Goal: Information Seeking & Learning: Learn about a topic

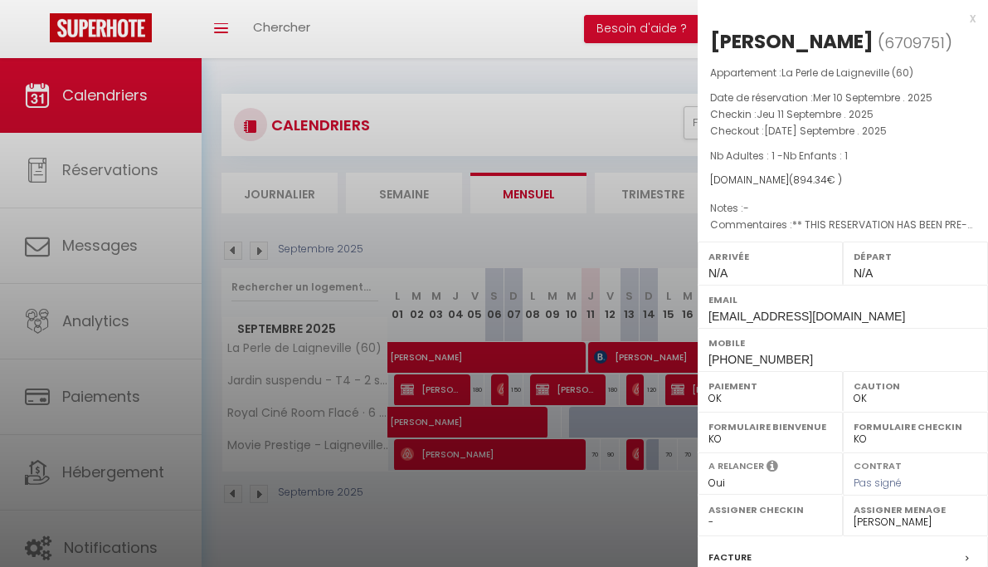
select select "0"
select select "34673"
click at [144, 434] on div at bounding box center [494, 283] width 988 height 567
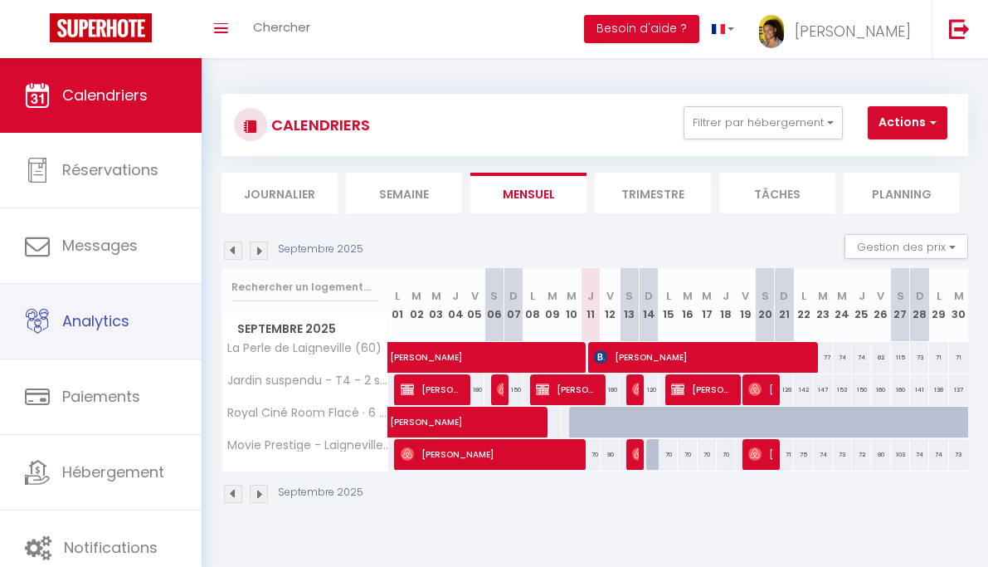
click at [151, 317] on link "Analytics" at bounding box center [101, 321] width 202 height 75
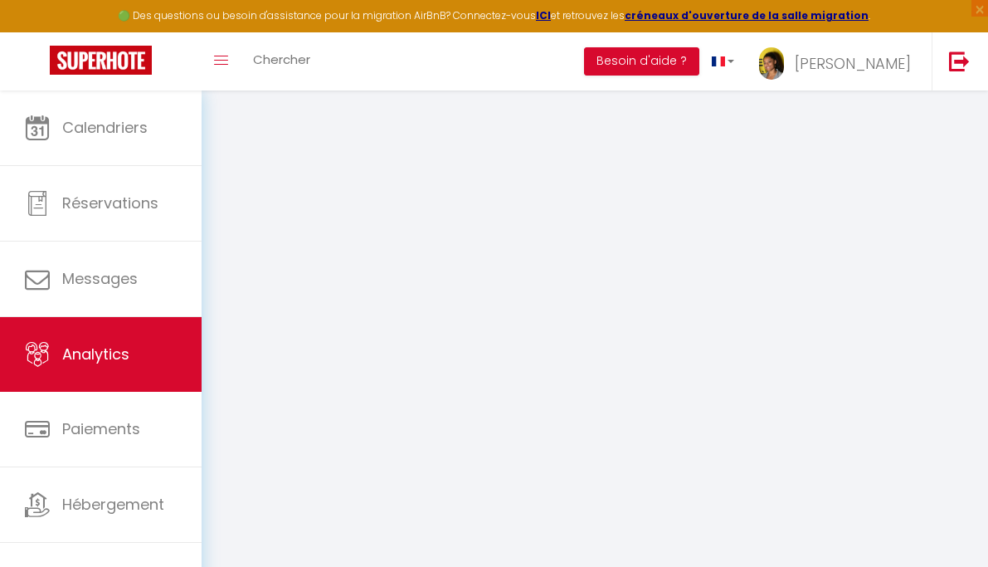
select select "2025"
select select "9"
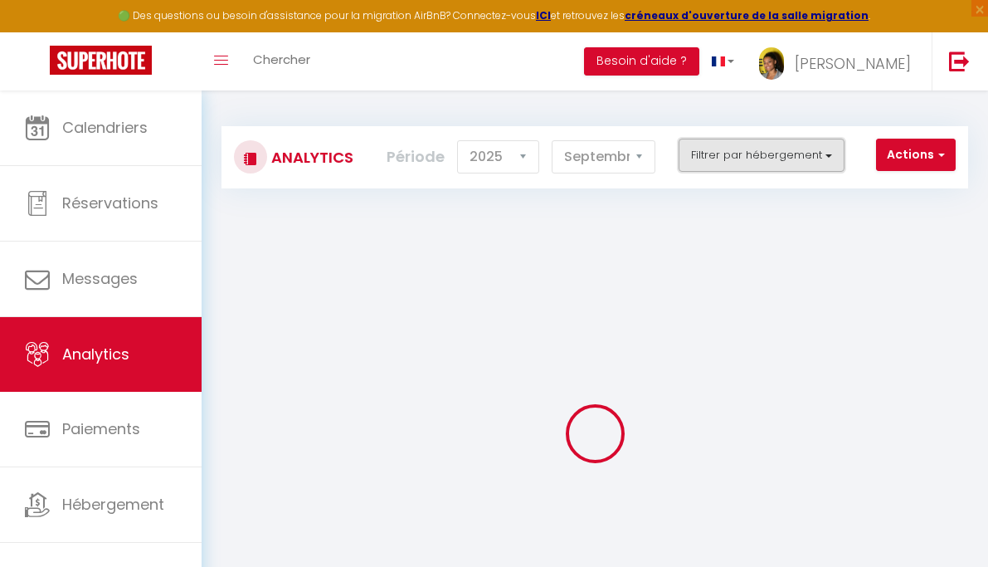
click at [776, 168] on button "Filtrer par hébergement" at bounding box center [762, 155] width 166 height 33
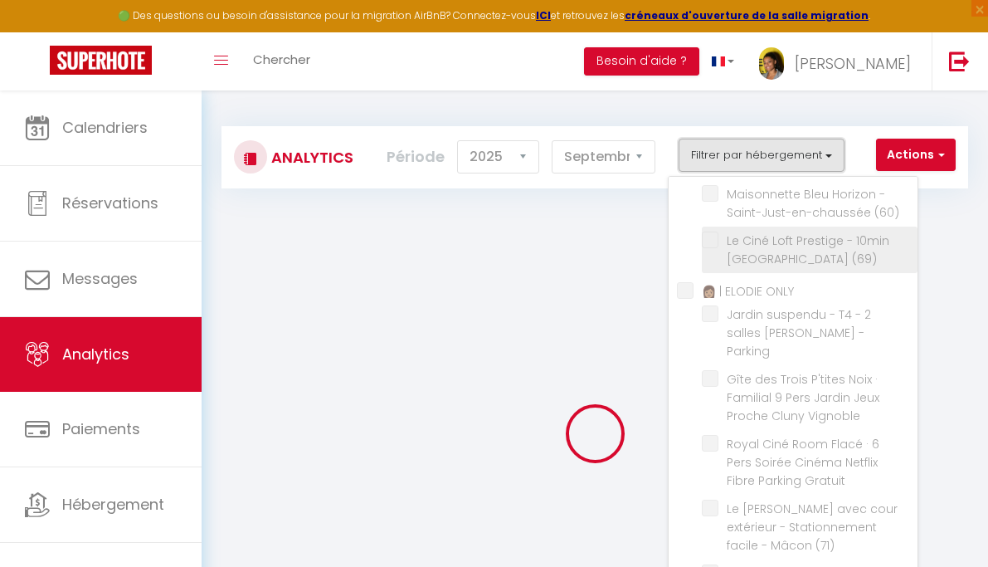
scroll to position [198, 0]
checkbox SERENITO "false"
checkbox \(60\) "false"
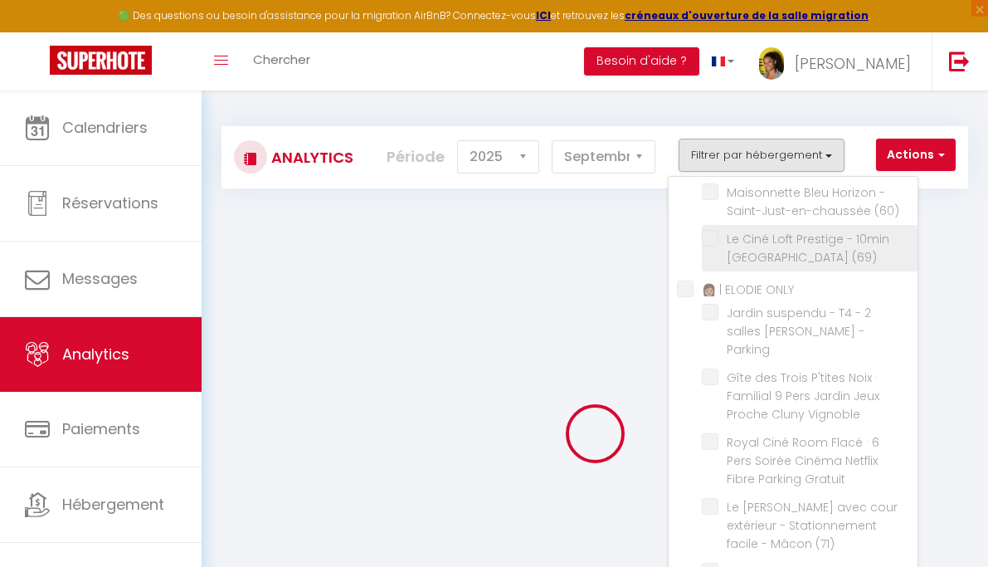
checkbox \(60\) "false"
checkbox \(69\) "false"
checkbox ONLY "false"
checkbox Parking "false"
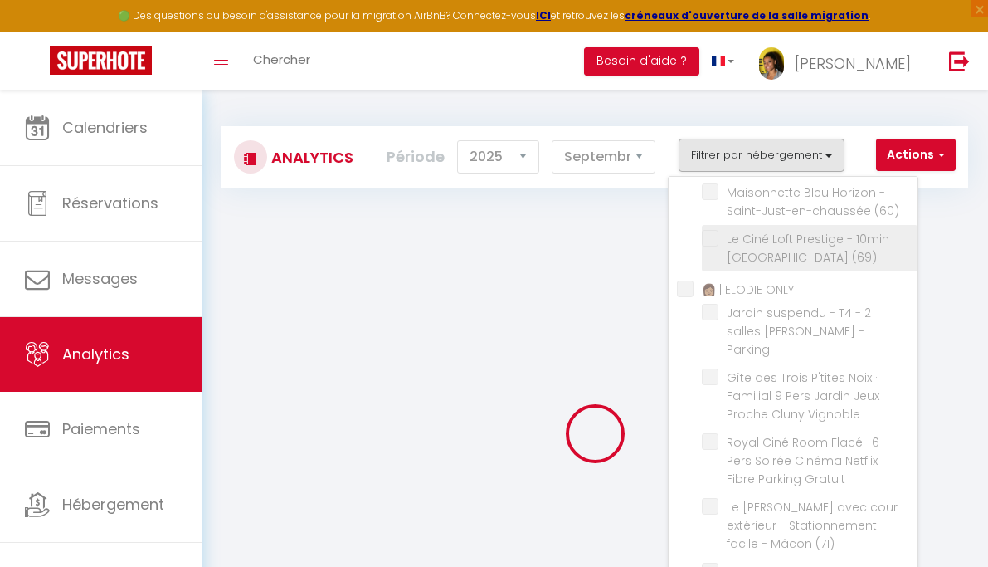
checkbox Vignoble "false"
checkbox Gratuit "false"
checkbox \(71\) "false"
checkbox ONLY "false"
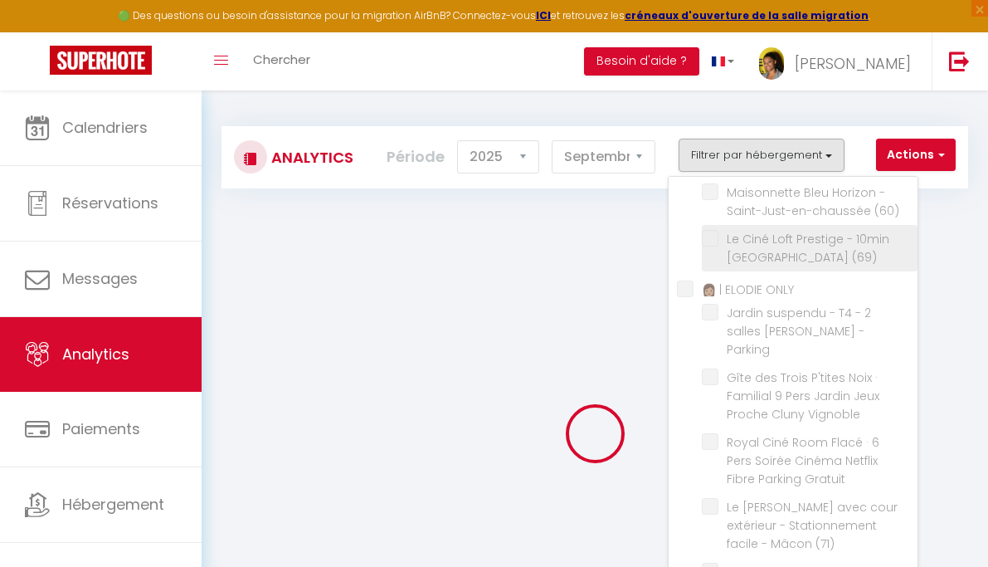
checkbox \(93\) "false"
checkbox SERENITO "false"
checkbox \(60\) "false"
checkbox Conciergerie "false"
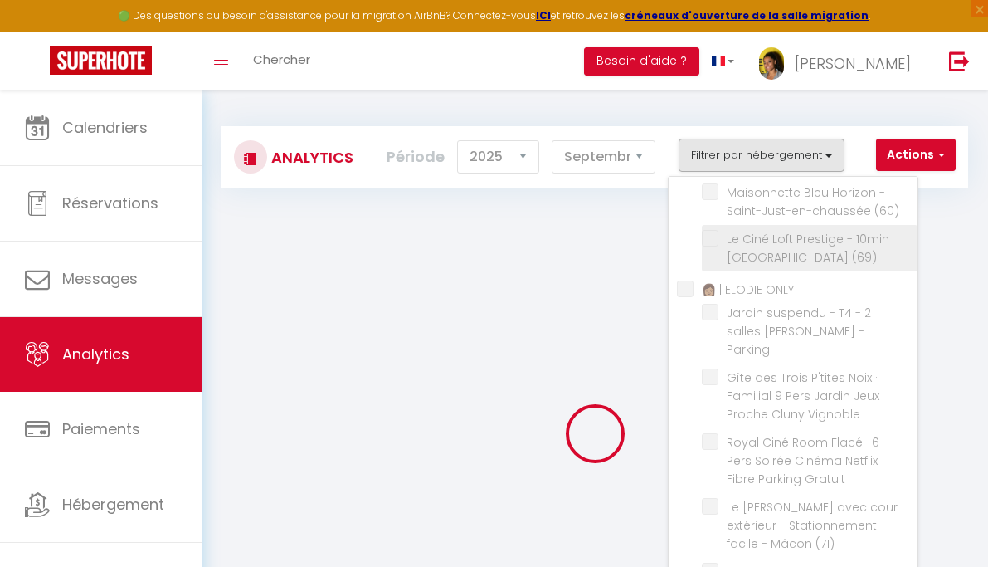
checkbox Studio "false"
checkbox Confort "false"
checkbox B "false"
checkbox Bagneux "false"
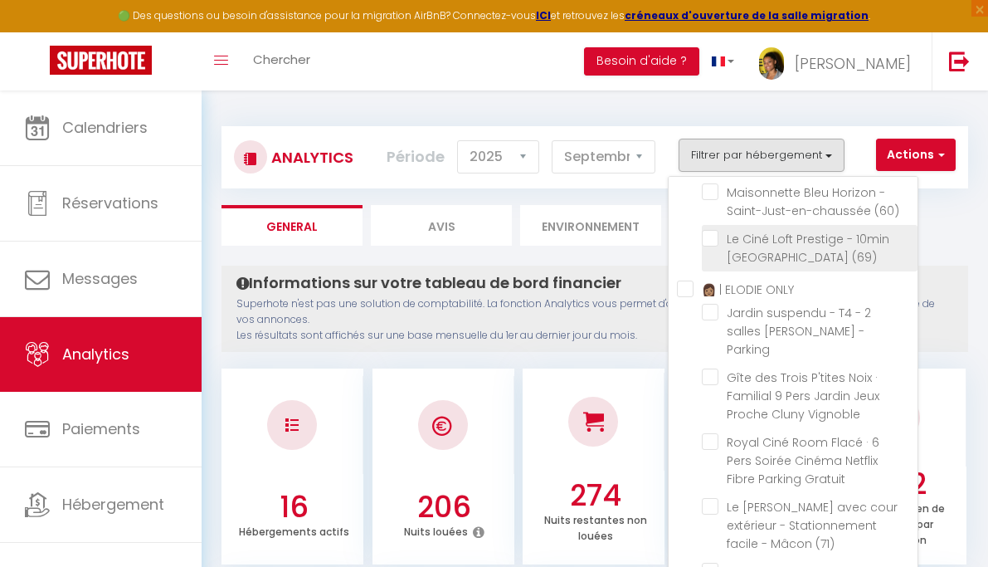
click at [712, 237] on \(69\) "checkbox" at bounding box center [810, 238] width 216 height 17
checkbox \(69\) "true"
checkbox \(60\) "false"
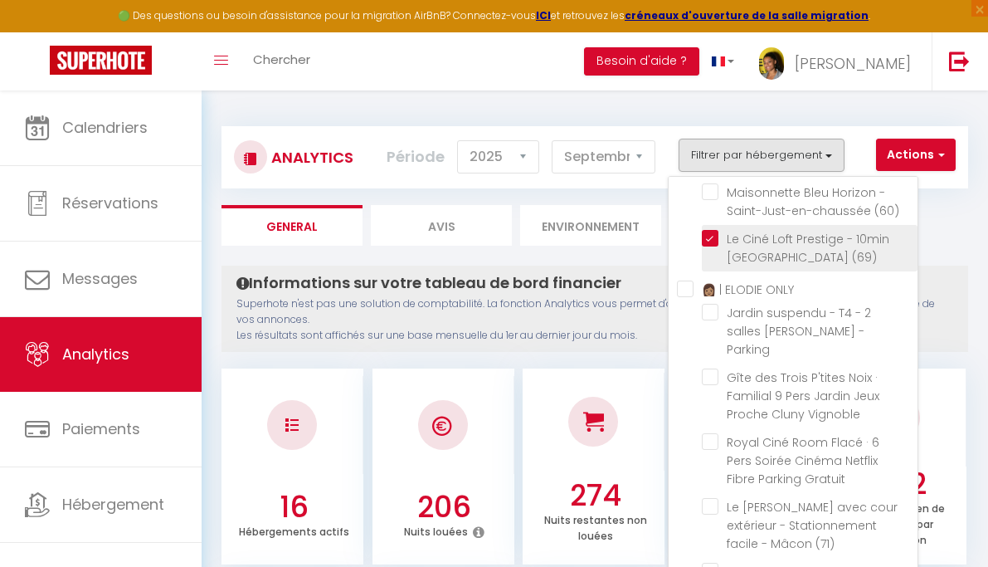
checkbox \(60\) "false"
checkbox Parking "false"
checkbox Vignoble "false"
checkbox Gratuit "false"
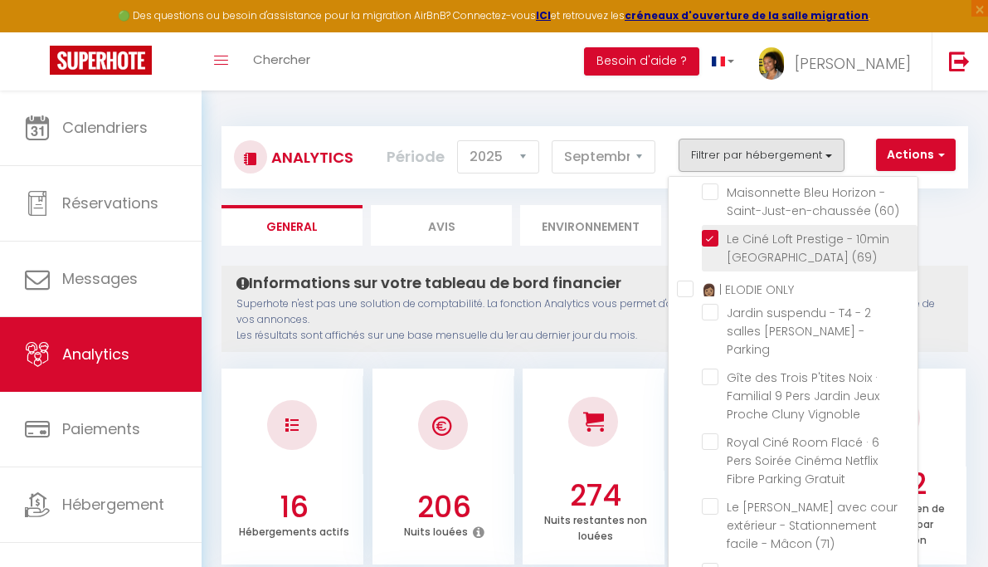
checkbox \(71\) "false"
checkbox \(93\) "false"
checkbox \(60\) "false"
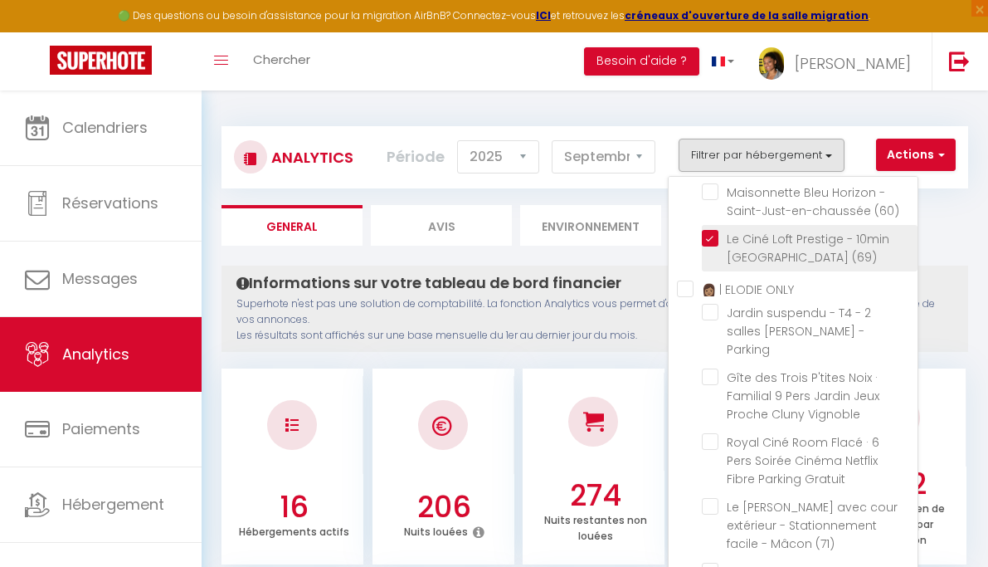
checkbox Studio "false"
checkbox Confort "false"
checkbox B "false"
checkbox Bagneux "false"
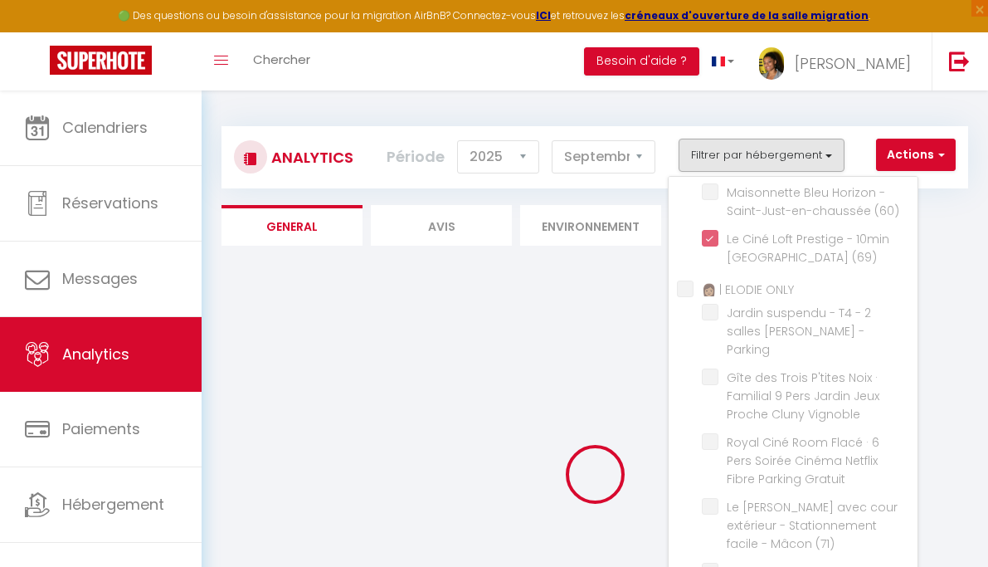
checkbox \(60\) "false"
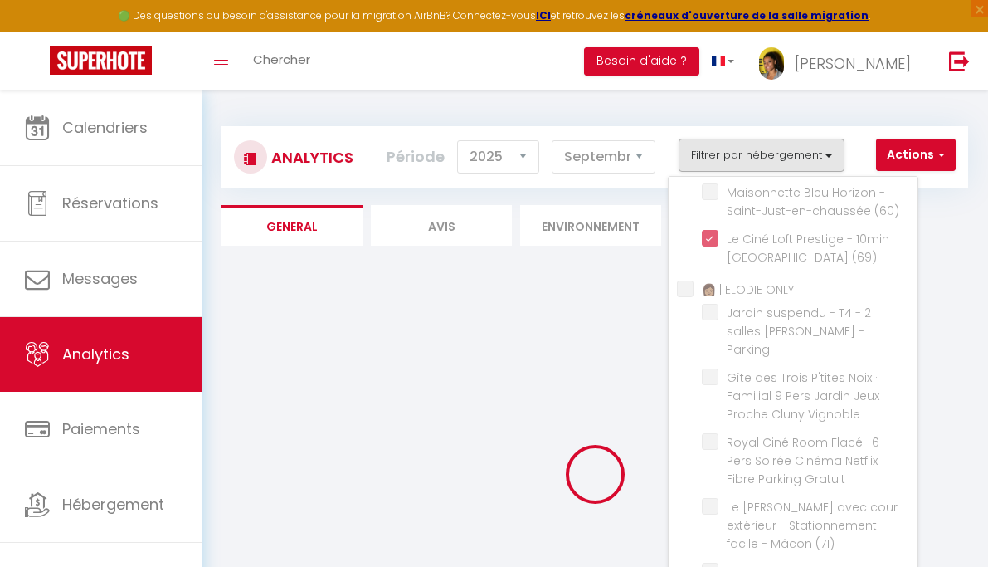
checkbox Parking "false"
checkbox Vignoble "false"
checkbox Gratuit "false"
checkbox \(71\) "false"
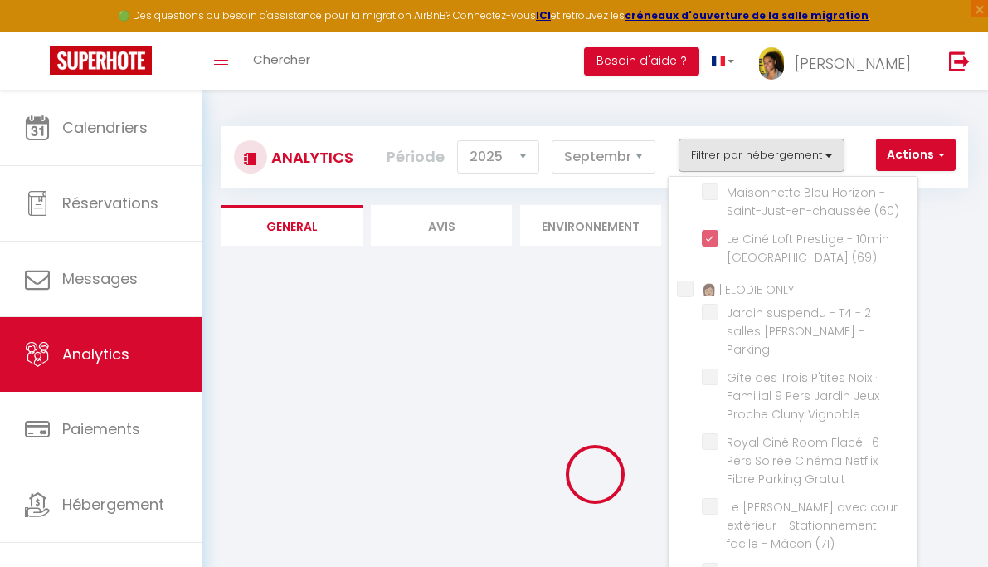
checkbox \(93\) "false"
checkbox \(60\) "false"
checkbox Studio "false"
checkbox Confort "false"
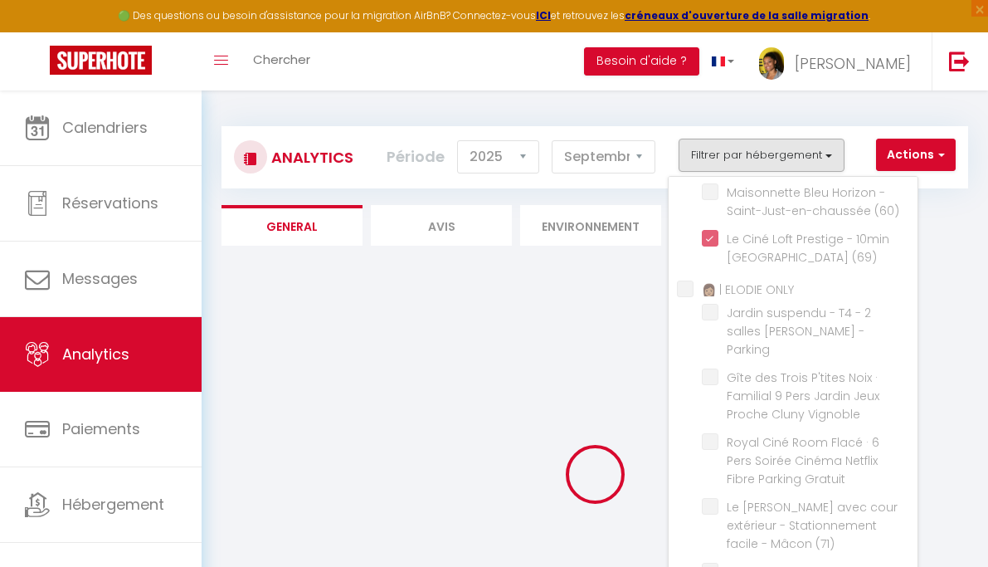
checkbox B "false"
checkbox Bagneux "false"
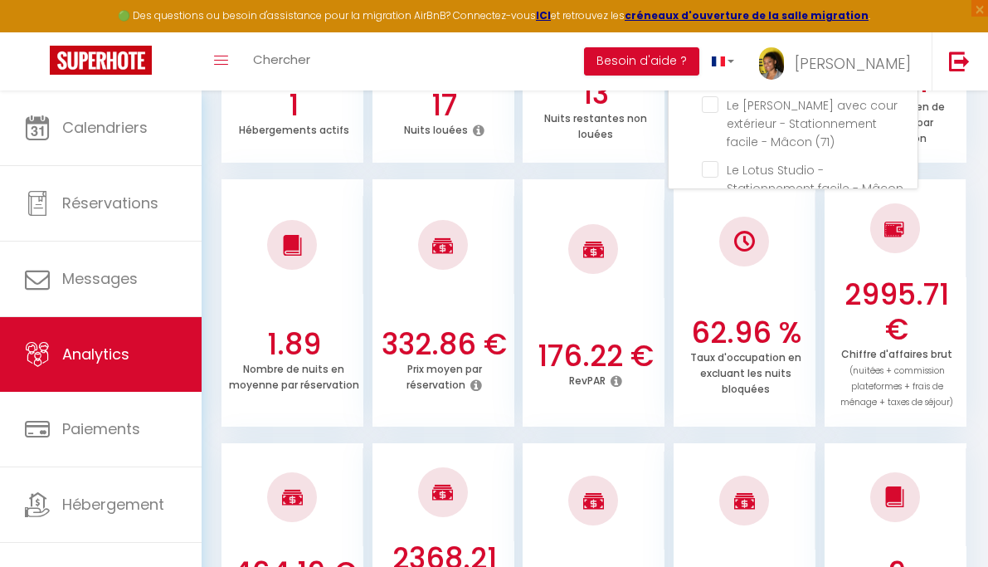
scroll to position [502, 0]
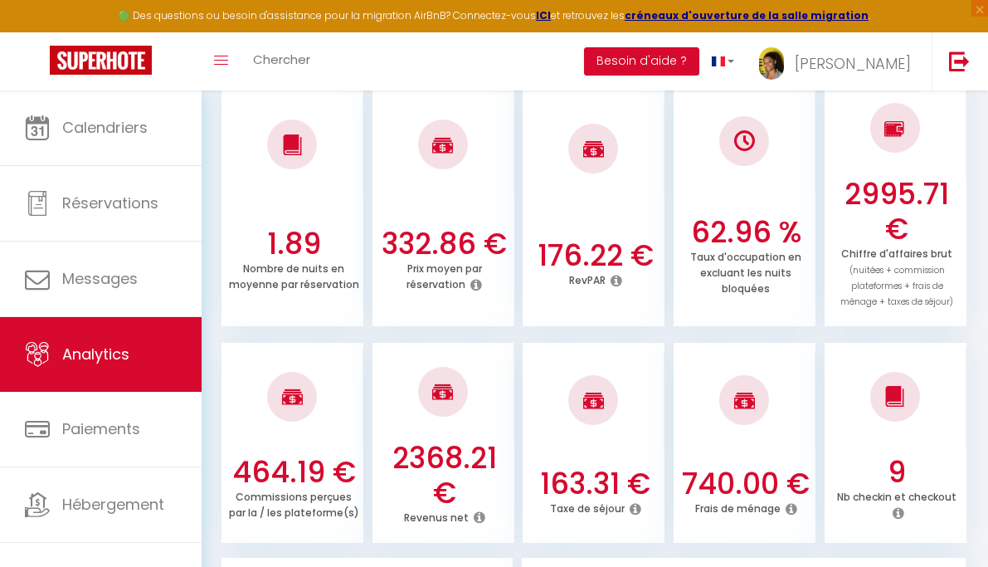
click at [462, 457] on h3 "2368.21 €" at bounding box center [444, 476] width 130 height 70
copy h3 "2368.21"
